Goal: Information Seeking & Learning: Compare options

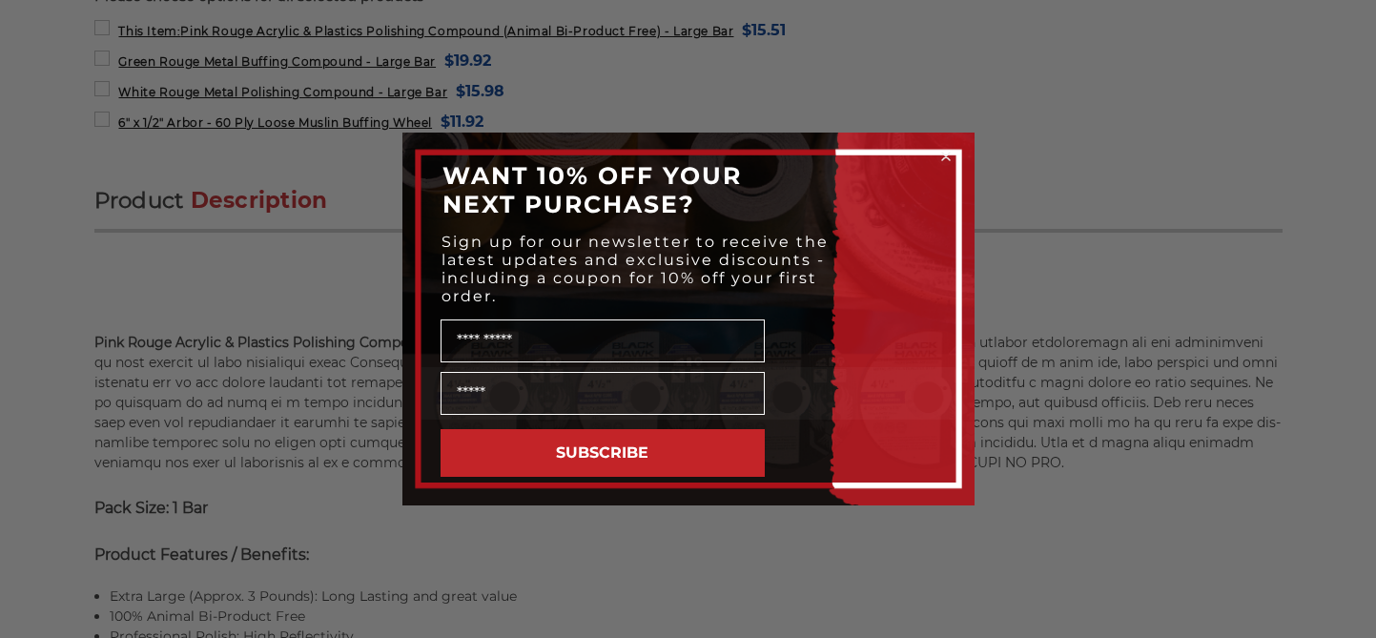
scroll to position [1020, 0]
click at [941, 153] on circle "Close dialog" at bounding box center [945, 157] width 18 height 18
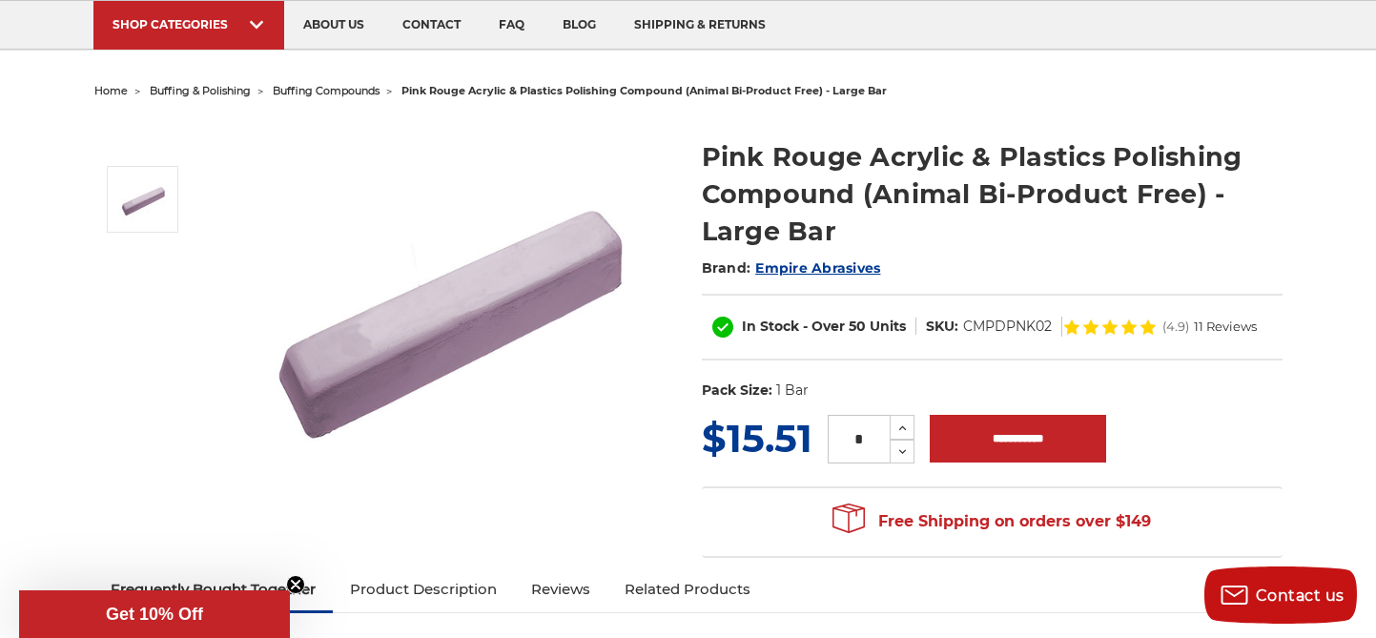
scroll to position [0, 0]
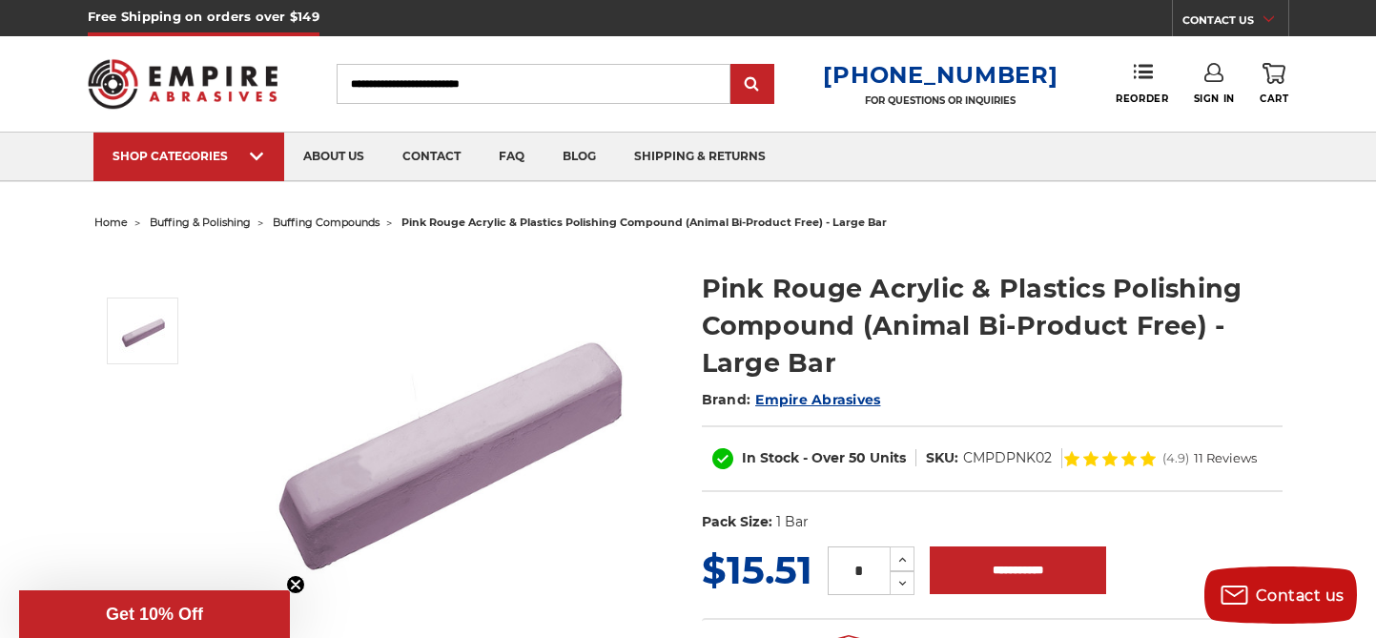
click at [310, 220] on span "buffing compounds" at bounding box center [326, 221] width 107 height 13
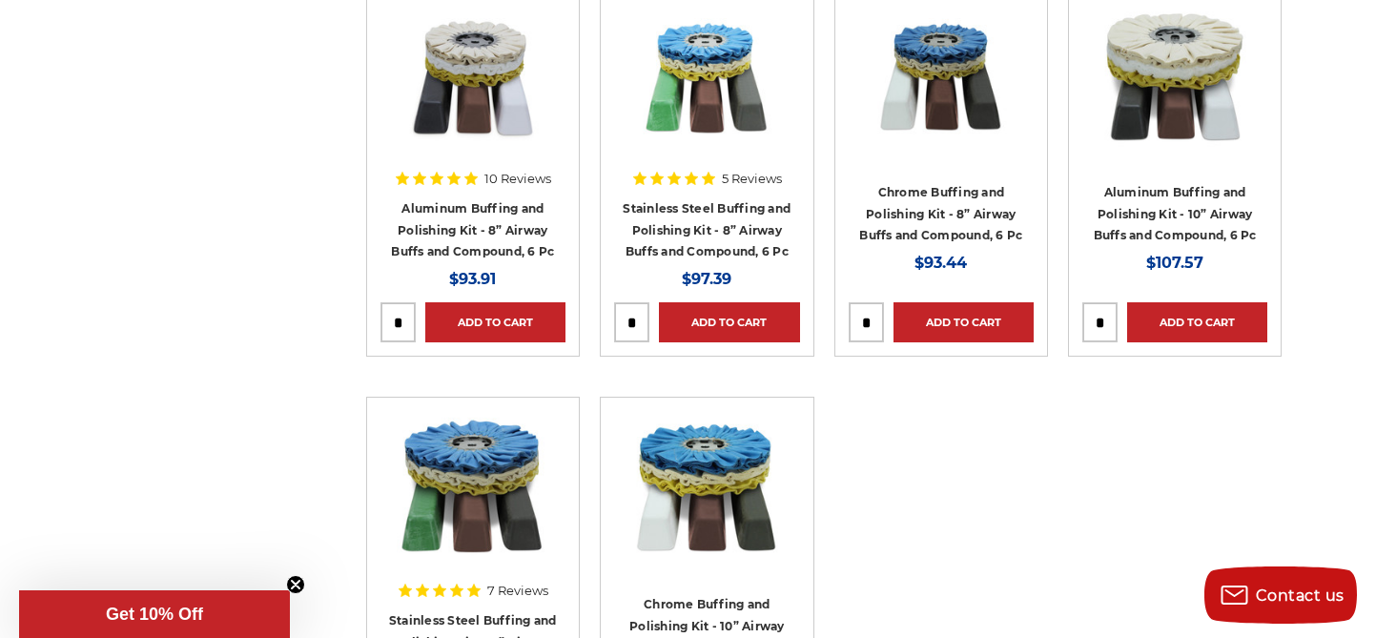
scroll to position [1260, 0]
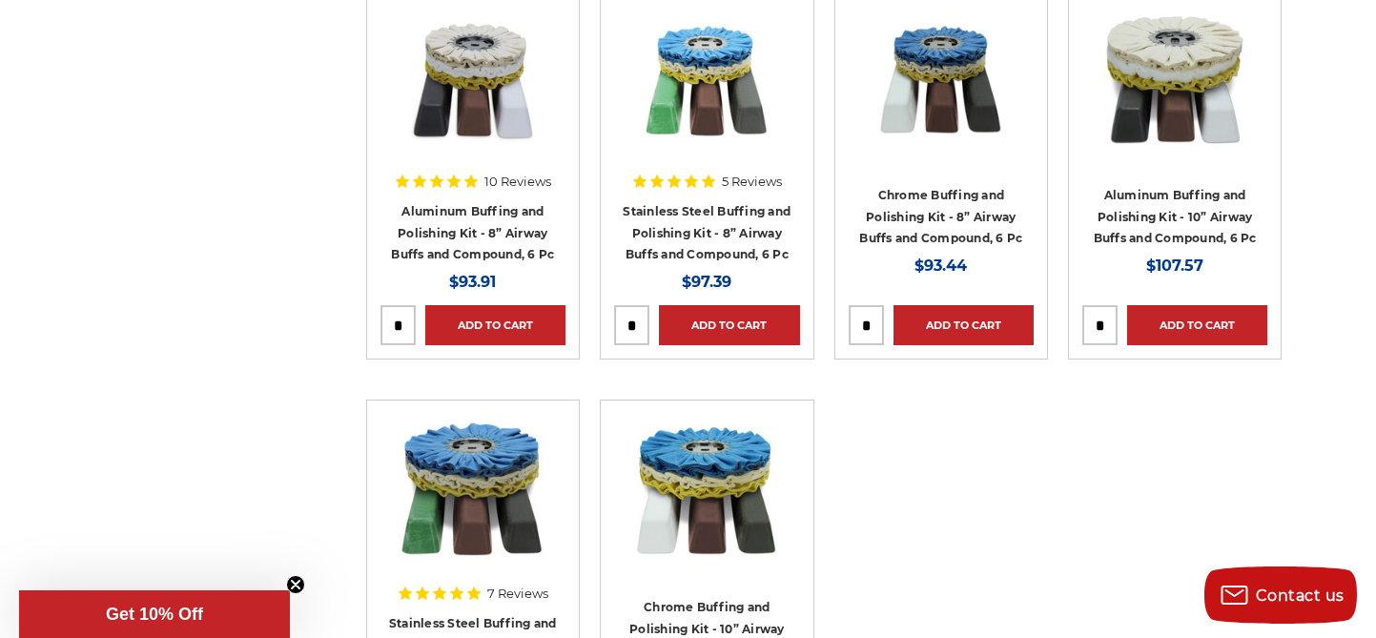
click at [688, 219] on h4 "Stainless Steel Buffing and Polishing Kit - 8” Airway Buffs and Compound, 6 Pc" at bounding box center [706, 232] width 185 height 65
click at [687, 224] on link "Stainless Steel Buffing and Polishing Kit - 8” Airway Buffs and Compound, 6 Pc" at bounding box center [707, 232] width 168 height 57
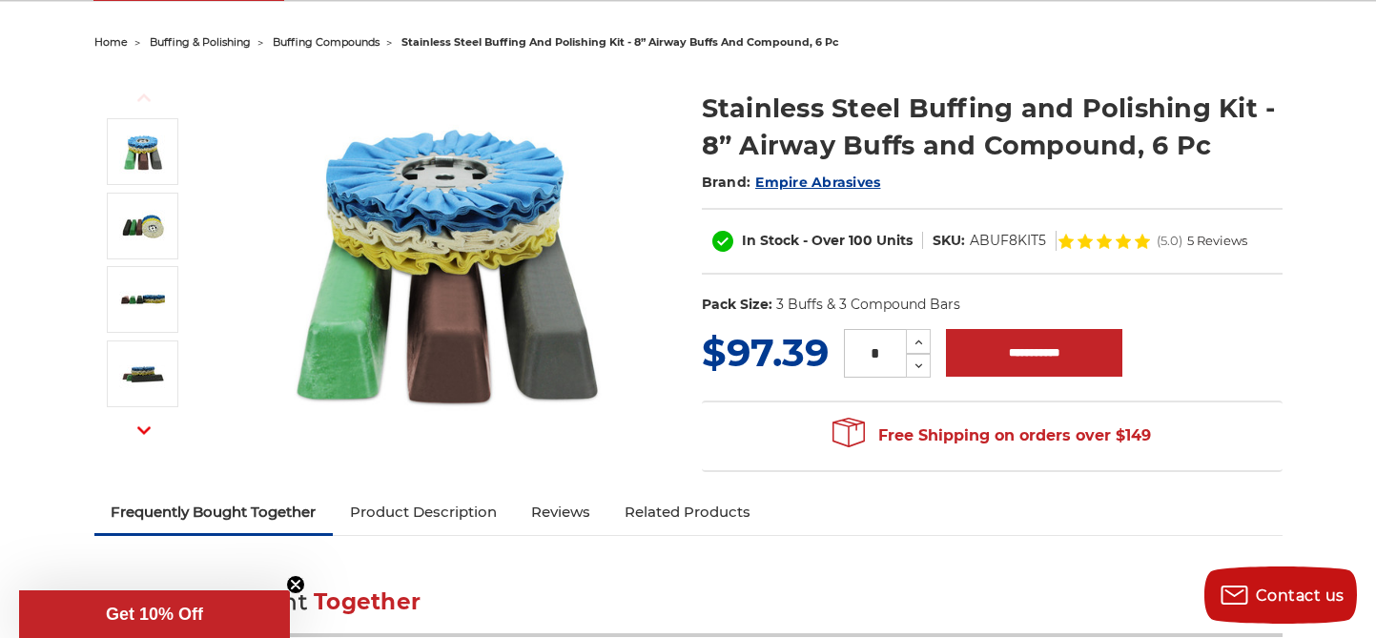
scroll to position [190, 0]
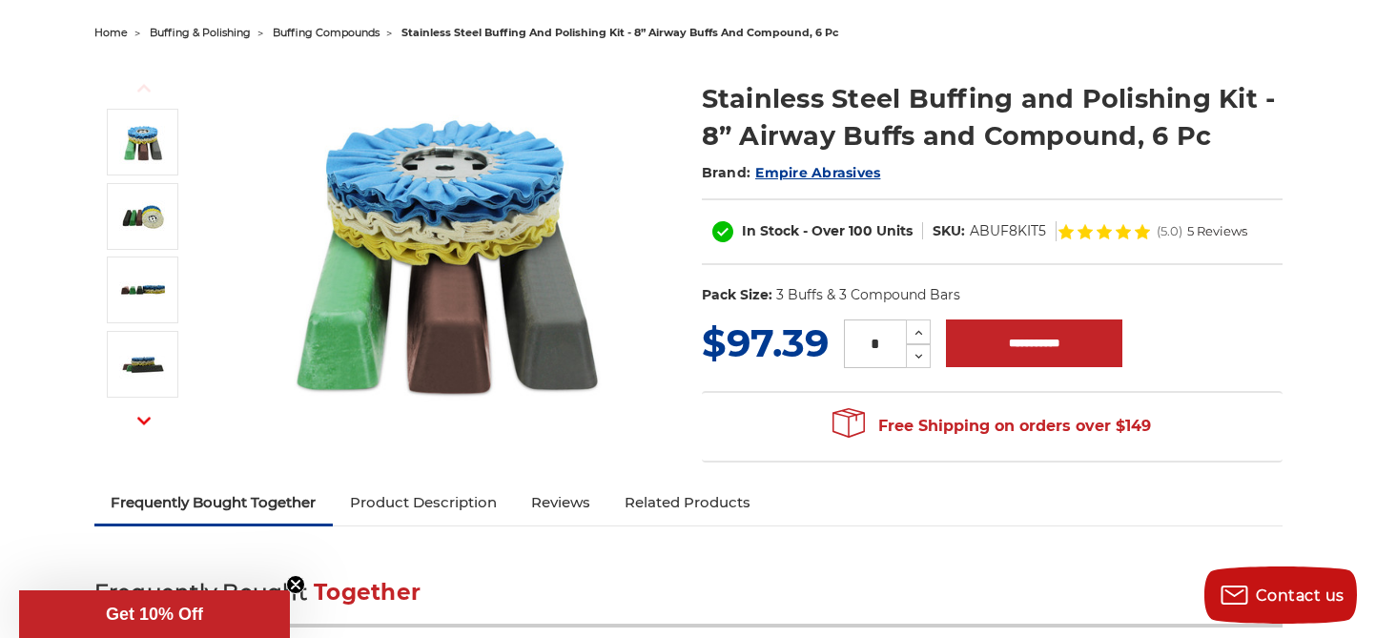
click at [1089, 228] on icon at bounding box center [1084, 231] width 15 height 15
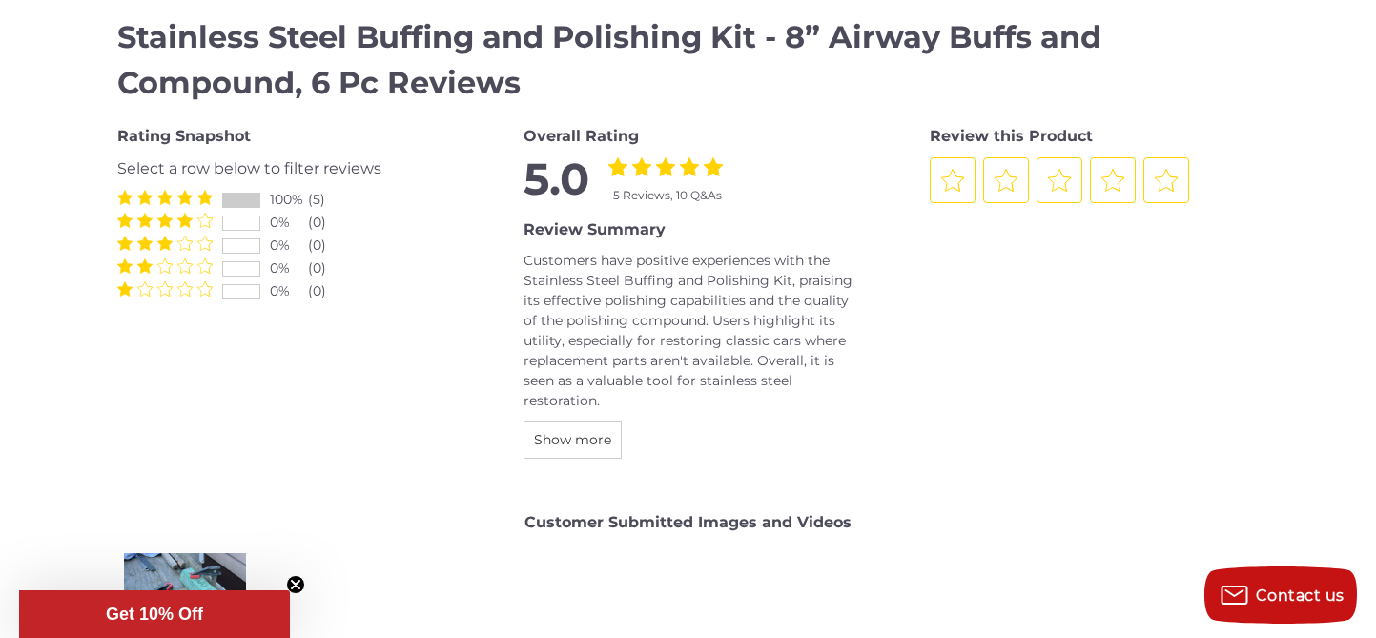
scroll to position [2902, 0]
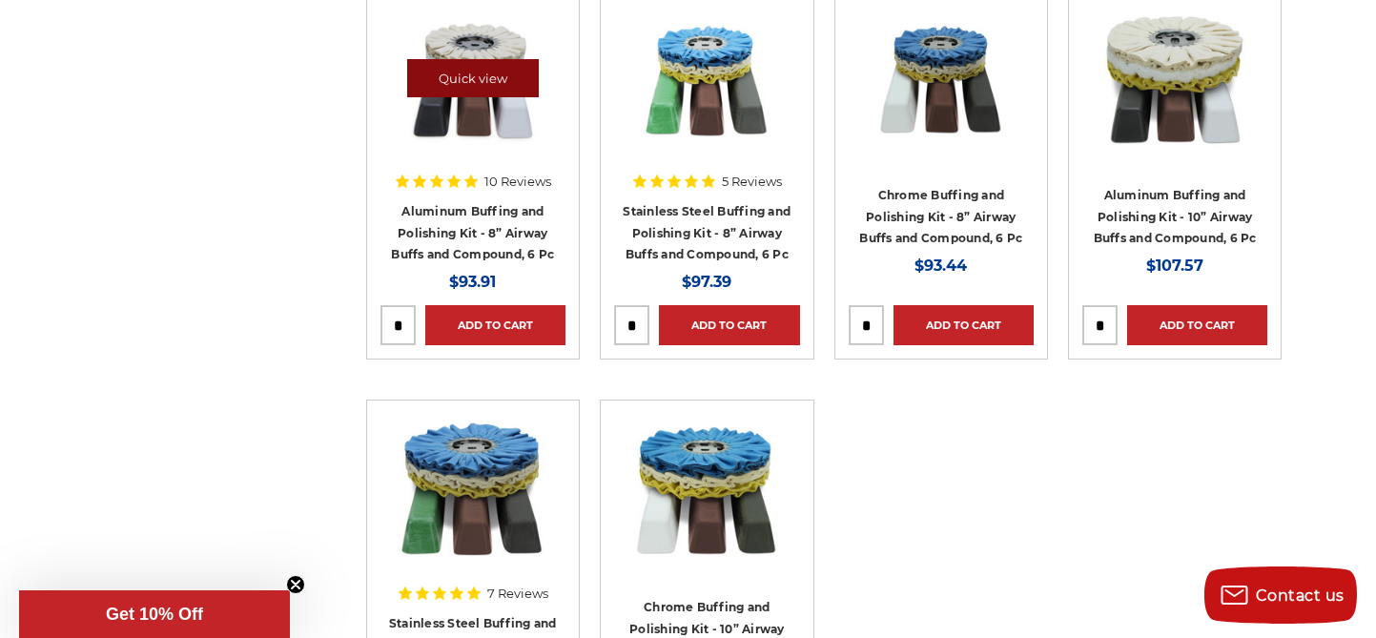
click at [471, 88] on link "Quick view" at bounding box center [473, 78] width 132 height 38
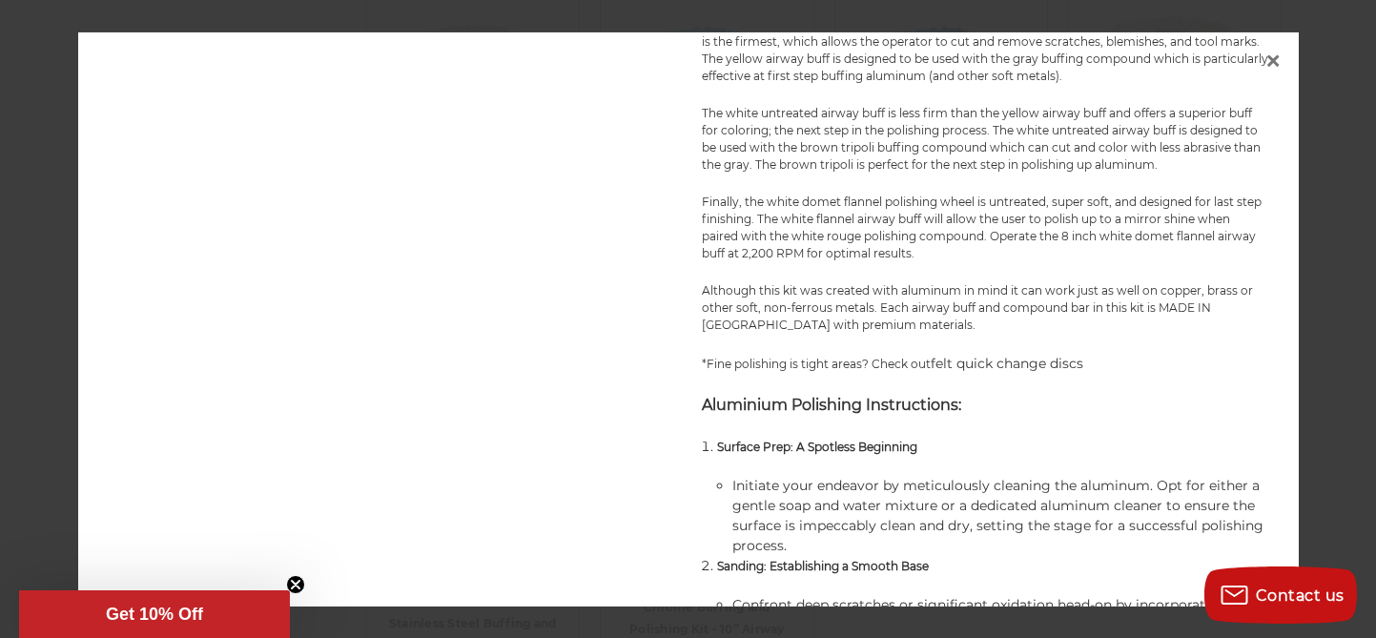
scroll to position [805, 0]
